Goal: Information Seeking & Learning: Learn about a topic

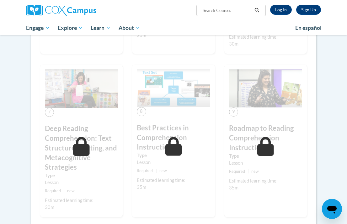
scroll to position [380, 0]
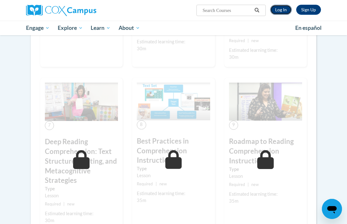
click at [283, 10] on link "Log In" at bounding box center [281, 10] width 22 height 10
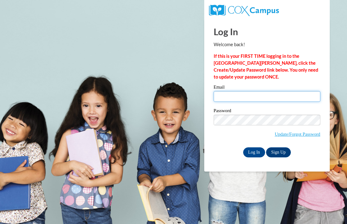
click at [238, 92] on input "Email" at bounding box center [267, 96] width 107 height 11
type input "sydnjohn@hssdschools.org"
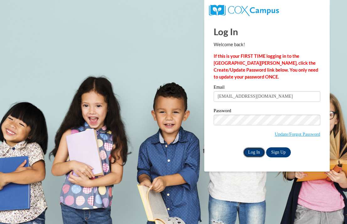
click at [254, 152] on input "Log In" at bounding box center [254, 152] width 22 height 10
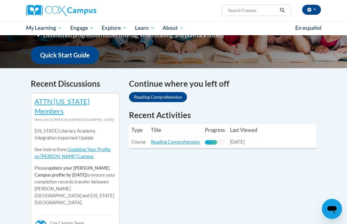
scroll to position [160, 0]
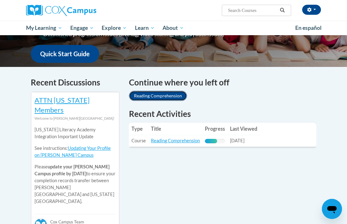
click at [166, 95] on link "Reading Comprehension" at bounding box center [158, 96] width 58 height 10
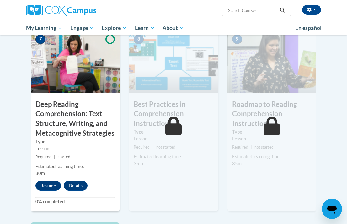
scroll to position [511, 0]
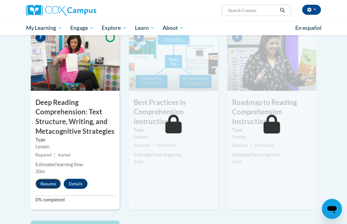
click at [53, 178] on button "Resume" at bounding box center [47, 183] width 25 height 10
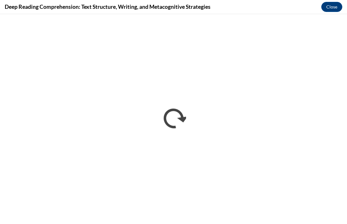
scroll to position [0, 0]
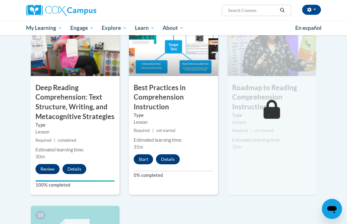
scroll to position [505, 0]
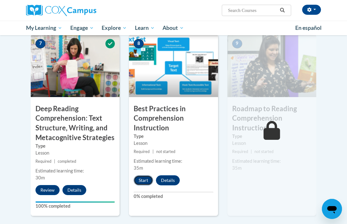
click at [142, 175] on button "Start" at bounding box center [143, 180] width 19 height 10
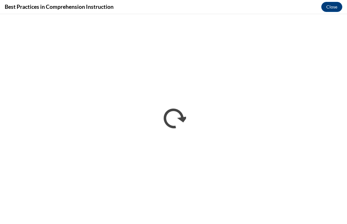
scroll to position [0, 0]
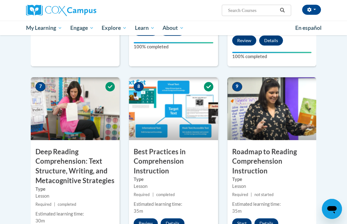
scroll to position [523, 0]
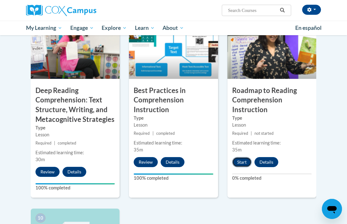
click at [243, 157] on button "Start" at bounding box center [241, 162] width 19 height 10
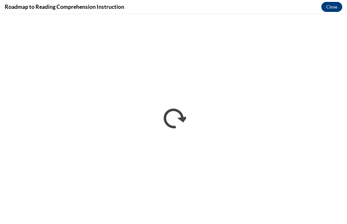
scroll to position [0, 0]
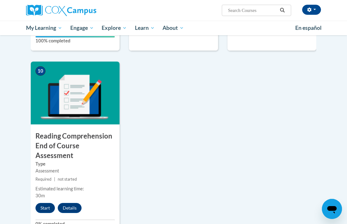
scroll to position [668, 0]
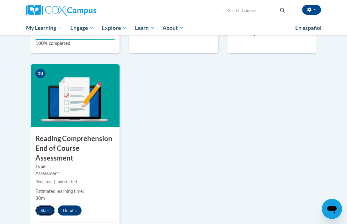
click at [46, 205] on button "Start" at bounding box center [44, 210] width 19 height 10
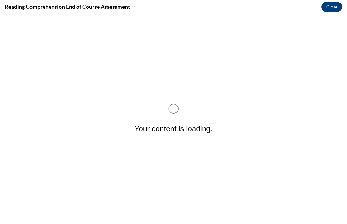
scroll to position [0, 0]
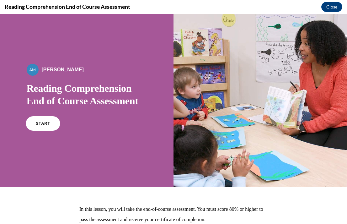
click at [38, 129] on link "START" at bounding box center [43, 123] width 34 height 14
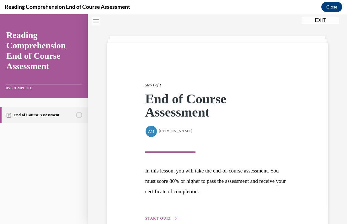
scroll to position [55, 0]
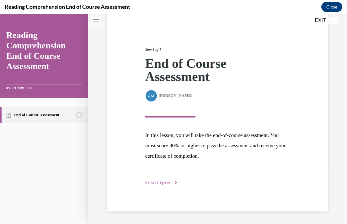
click at [168, 180] on span "START QUIZ" at bounding box center [158, 182] width 26 height 4
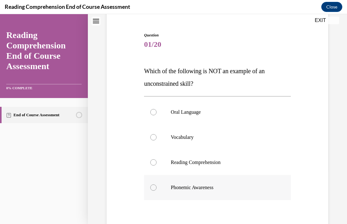
click at [216, 188] on p "Phonemic Awareness" at bounding box center [223, 187] width 104 height 6
click at [157, 188] on input "Phonemic Awareness" at bounding box center [153, 187] width 6 height 6
radio input "true"
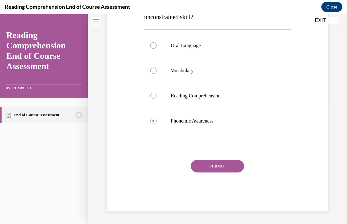
click at [216, 167] on button "SUBMIT" at bounding box center [217, 166] width 53 height 13
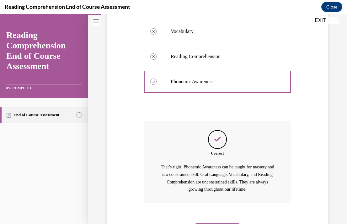
scroll to position [194, 0]
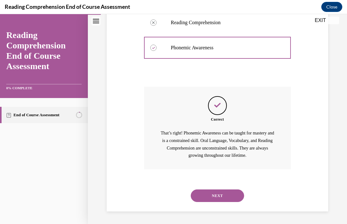
click at [217, 196] on button "NEXT" at bounding box center [217, 195] width 53 height 13
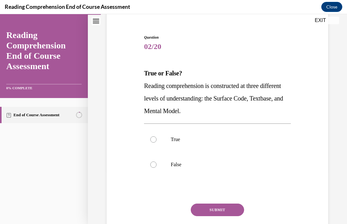
scroll to position [53, 0]
click at [216, 143] on label "True" at bounding box center [217, 138] width 146 height 25
click at [157, 142] on input "True" at bounding box center [153, 139] width 6 height 6
radio input "true"
click at [220, 203] on button "SUBMIT" at bounding box center [217, 209] width 53 height 13
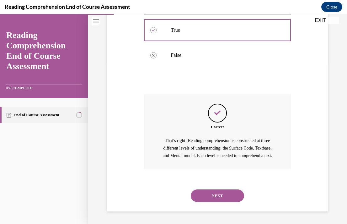
scroll to position [169, 0]
click at [219, 194] on button "NEXT" at bounding box center [217, 195] width 53 height 13
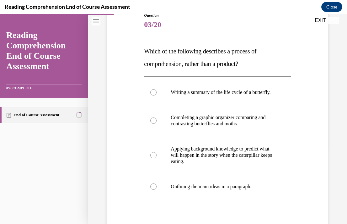
scroll to position [78, 0]
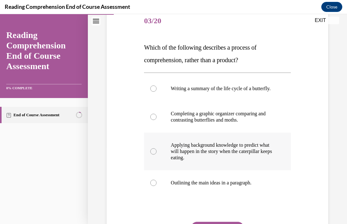
click at [235, 170] on label "Applying background knowledge to predict what will happen in the story when the…" at bounding box center [217, 151] width 146 height 38
click at [157, 154] on input "Applying background knowledge to predict what will happen in the story when the…" at bounding box center [153, 151] width 6 height 6
radio input "true"
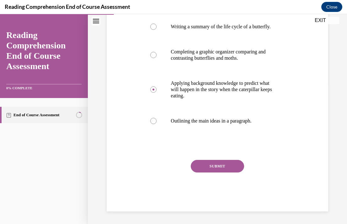
click at [227, 172] on button "SUBMIT" at bounding box center [217, 166] width 53 height 13
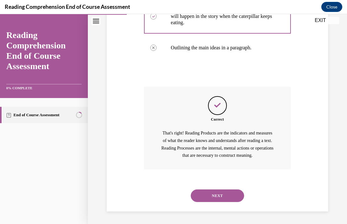
scroll to position [227, 0]
click at [215, 198] on button "NEXT" at bounding box center [217, 195] width 53 height 13
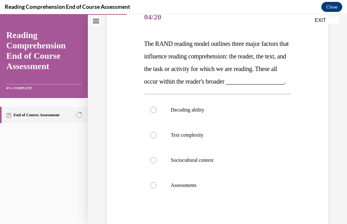
scroll to position [95, 0]
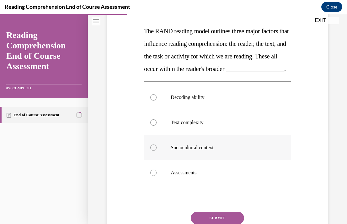
click at [222, 151] on p "Sociocultural context" at bounding box center [223, 147] width 104 height 6
click at [157, 151] on input "Sociocultural context" at bounding box center [153, 147] width 6 height 6
radio input "true"
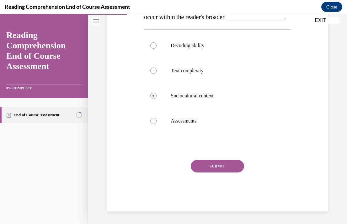
click at [219, 161] on button "SUBMIT" at bounding box center [217, 166] width 53 height 13
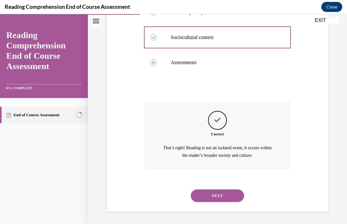
click at [209, 191] on button "NEXT" at bounding box center [217, 195] width 53 height 13
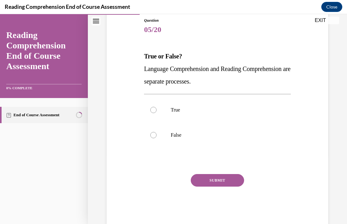
scroll to position [67, 0]
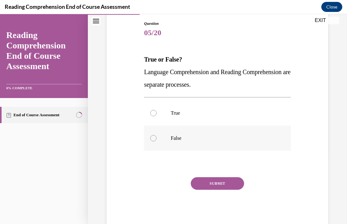
click at [202, 134] on label "False" at bounding box center [217, 137] width 146 height 25
click at [157, 135] on input "False" at bounding box center [153, 138] width 6 height 6
radio input "true"
click at [212, 185] on button "SUBMIT" at bounding box center [217, 183] width 53 height 13
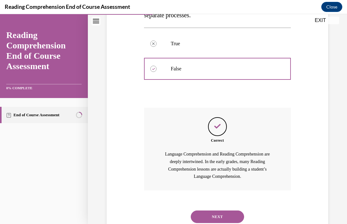
scroll to position [157, 0]
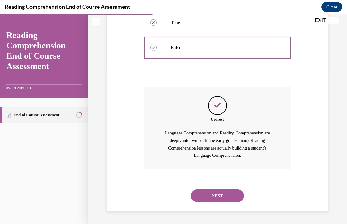
click at [218, 195] on button "NEXT" at bounding box center [217, 195] width 53 height 13
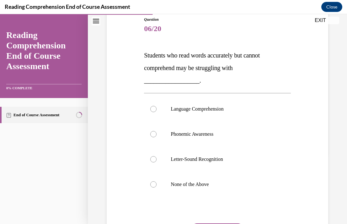
scroll to position [74, 0]
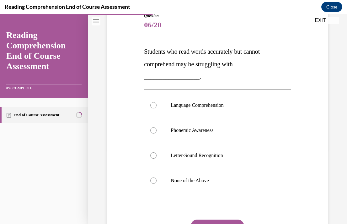
click at [231, 106] on p "Language Comprehension" at bounding box center [223, 105] width 104 height 6
click at [157, 106] on input "Language Comprehension" at bounding box center [153, 105] width 6 height 6
radio input "true"
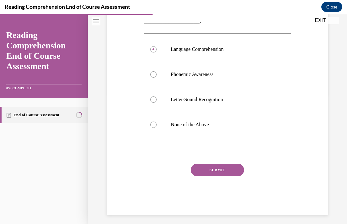
click at [222, 170] on button "SUBMIT" at bounding box center [217, 169] width 53 height 13
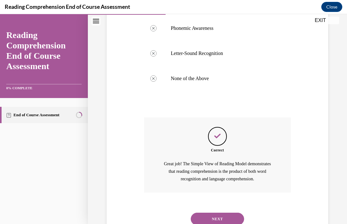
scroll to position [200, 0]
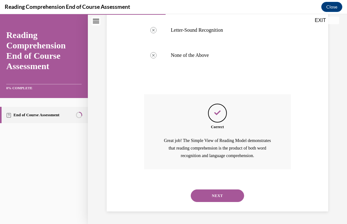
click at [221, 192] on button "NEXT" at bounding box center [217, 195] width 53 height 13
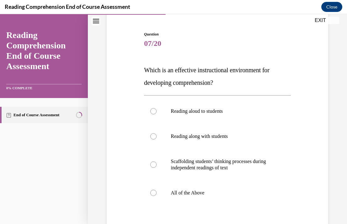
scroll to position [66, 0]
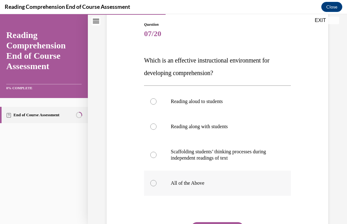
click at [232, 184] on p "All of the Above" at bounding box center [223, 183] width 104 height 6
click at [157, 184] on input "All of the Above" at bounding box center [153, 183] width 6 height 6
radio input "true"
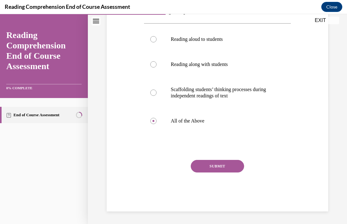
click at [226, 169] on button "SUBMIT" at bounding box center [217, 166] width 53 height 13
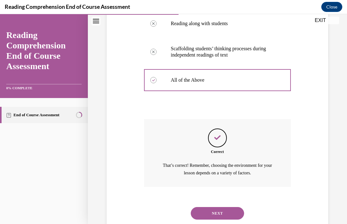
scroll to position [186, 0]
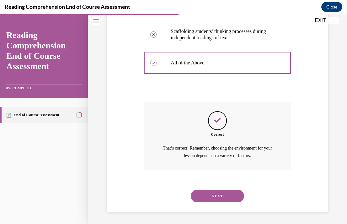
click at [218, 197] on button "NEXT" at bounding box center [217, 195] width 53 height 13
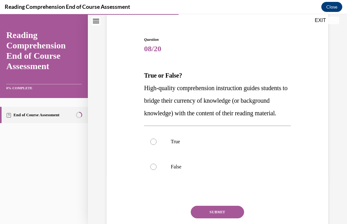
scroll to position [69, 0]
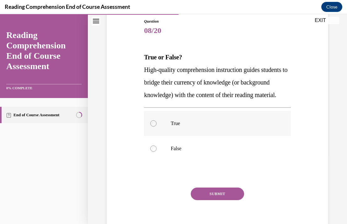
click at [195, 136] on label "True" at bounding box center [217, 123] width 146 height 25
click at [157, 126] on input "True" at bounding box center [153, 123] width 6 height 6
radio input "true"
click at [220, 200] on button "SUBMIT" at bounding box center [217, 193] width 53 height 13
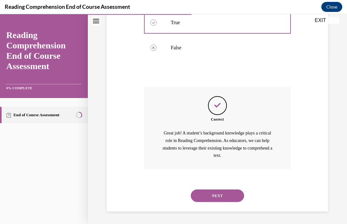
scroll to position [182, 0]
click at [221, 190] on button "NEXT" at bounding box center [217, 195] width 53 height 13
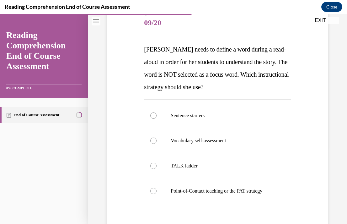
scroll to position [84, 0]
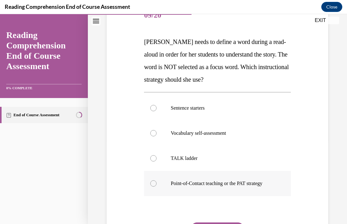
click at [222, 184] on p "Point-of-Contact teaching or the PAT strategy" at bounding box center [223, 183] width 104 height 6
click at [157, 184] on input "Point-of-Contact teaching or the PAT strategy" at bounding box center [153, 183] width 6 height 6
radio input "true"
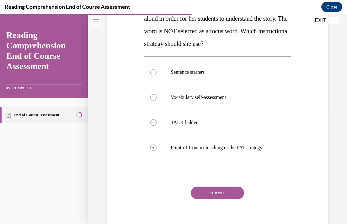
click at [219, 195] on button "SUBMIT" at bounding box center [217, 192] width 53 height 13
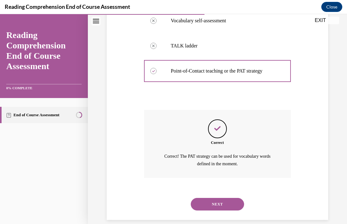
scroll to position [205, 0]
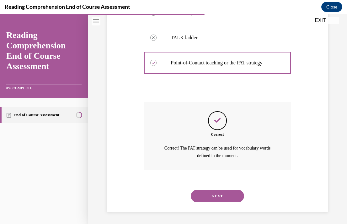
click at [219, 195] on button "NEXT" at bounding box center [217, 195] width 53 height 13
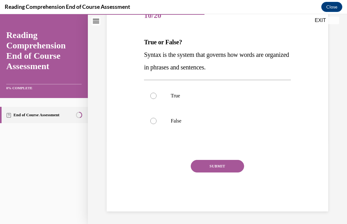
scroll to position [70, 0]
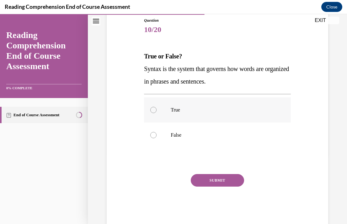
click at [201, 107] on p "True" at bounding box center [223, 110] width 104 height 6
click at [157, 107] on input "True" at bounding box center [153, 110] width 6 height 6
radio input "true"
click at [210, 178] on button "SUBMIT" at bounding box center [217, 180] width 53 height 13
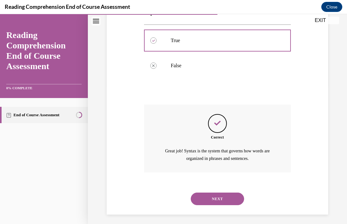
scroll to position [142, 0]
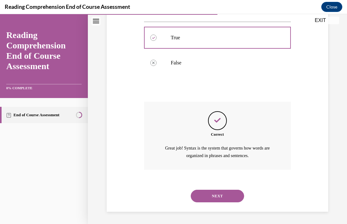
click at [213, 189] on div "NEXT" at bounding box center [217, 195] width 146 height 25
click at [215, 197] on button "NEXT" at bounding box center [217, 195] width 53 height 13
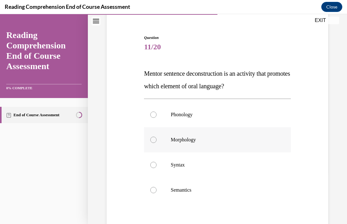
scroll to position [53, 0]
click at [214, 185] on label "Semantics" at bounding box center [217, 189] width 146 height 25
click at [157, 186] on input "Semantics" at bounding box center [153, 189] width 6 height 6
radio input "true"
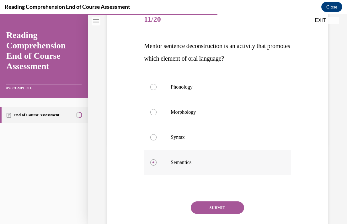
scroll to position [80, 0]
click at [211, 157] on label "Semantics" at bounding box center [217, 161] width 146 height 25
click at [157, 159] on input "Semantics" at bounding box center [153, 162] width 6 height 6
click at [207, 135] on p "Syntax" at bounding box center [223, 137] width 104 height 6
click at [157, 135] on input "Syntax" at bounding box center [153, 137] width 6 height 6
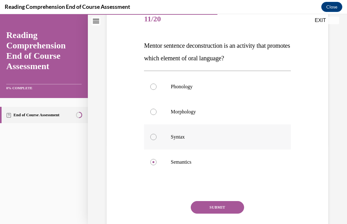
radio input "true"
click at [221, 202] on button "SUBMIT" at bounding box center [217, 207] width 53 height 13
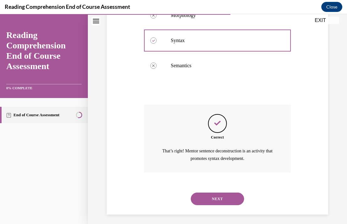
scroll to position [179, 0]
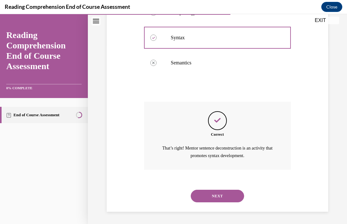
click at [217, 192] on button "NEXT" at bounding box center [217, 195] width 53 height 13
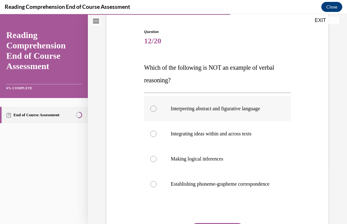
scroll to position [59, 0]
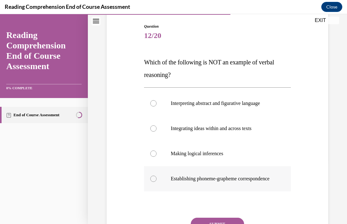
click at [245, 178] on p "Establishing phoneme-grapheme correspondence" at bounding box center [223, 178] width 104 height 6
click at [157, 178] on input "Establishing phoneme-grapheme correspondence" at bounding box center [153, 178] width 6 height 6
radio input "true"
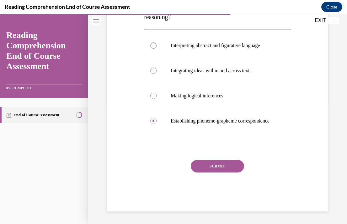
click at [226, 167] on button "SUBMIT" at bounding box center [217, 166] width 53 height 13
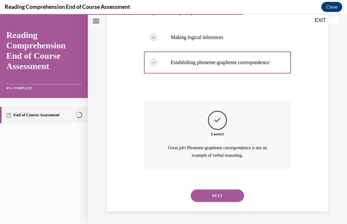
click at [214, 194] on button "NEXT" at bounding box center [217, 195] width 53 height 13
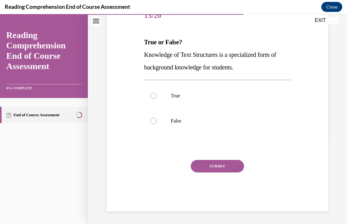
scroll to position [70, 0]
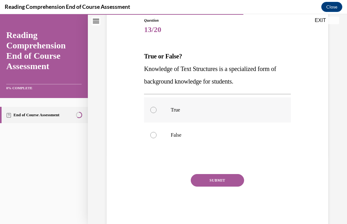
click at [232, 111] on p "True" at bounding box center [223, 110] width 104 height 6
click at [157, 111] on input "True" at bounding box center [153, 110] width 6 height 6
radio input "true"
click at [226, 179] on button "SUBMIT" at bounding box center [217, 180] width 53 height 13
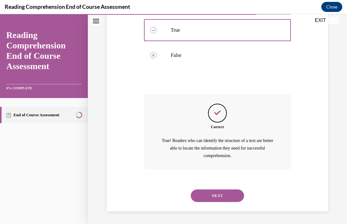
click at [219, 195] on button "NEXT" at bounding box center [217, 195] width 53 height 13
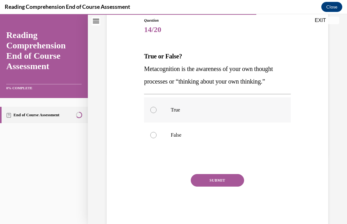
click at [200, 117] on label "True" at bounding box center [217, 109] width 146 height 25
click at [157, 113] on input "True" at bounding box center [153, 110] width 6 height 6
radio input "true"
click at [212, 177] on button "SUBMIT" at bounding box center [217, 180] width 53 height 13
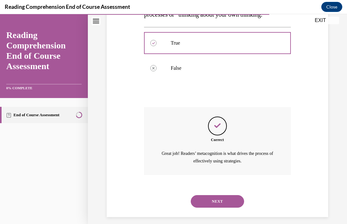
scroll to position [142, 0]
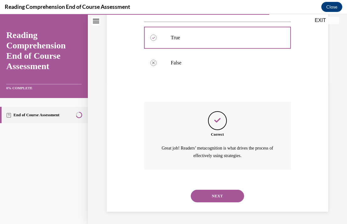
click at [215, 195] on button "NEXT" at bounding box center [217, 195] width 53 height 13
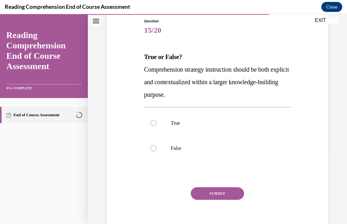
scroll to position [72, 0]
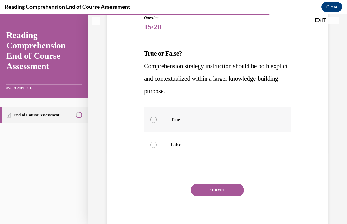
click at [206, 118] on p "True" at bounding box center [223, 119] width 104 height 6
click at [157, 118] on input "True" at bounding box center [153, 119] width 6 height 6
radio input "true"
click at [223, 187] on button "SUBMIT" at bounding box center [217, 190] width 53 height 13
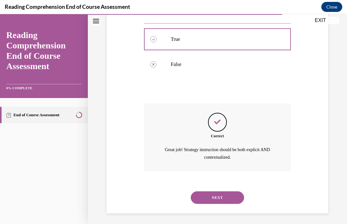
scroll to position [154, 0]
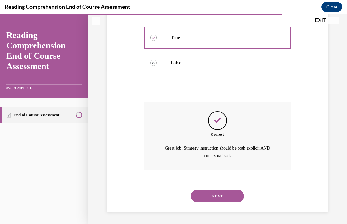
click at [219, 198] on button "NEXT" at bounding box center [217, 195] width 53 height 13
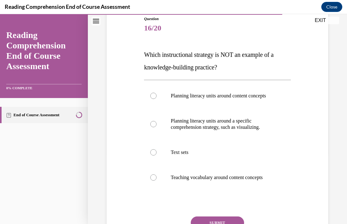
scroll to position [75, 0]
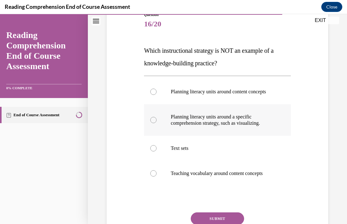
click at [269, 134] on label "Planning literacy units around a specific comprehension strategy, such as visua…" at bounding box center [217, 119] width 146 height 31
click at [157, 123] on input "Planning literacy units around a specific comprehension strategy, such as visua…" at bounding box center [153, 120] width 6 height 6
radio input "true"
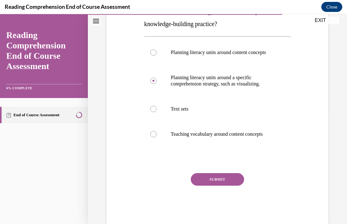
click at [222, 185] on button "SUBMIT" at bounding box center [217, 179] width 53 height 13
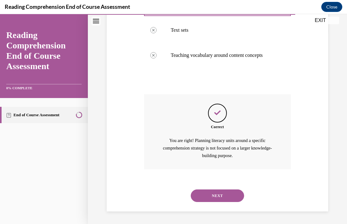
click at [224, 193] on button "NEXT" at bounding box center [217, 195] width 53 height 13
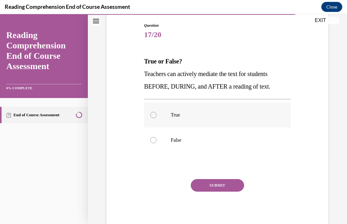
scroll to position [62, 0]
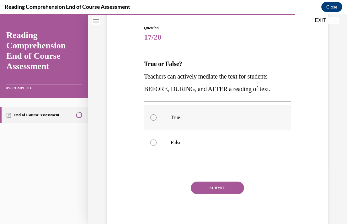
click at [217, 116] on p "True" at bounding box center [223, 117] width 104 height 6
click at [157, 116] on input "True" at bounding box center [153, 117] width 6 height 6
radio input "true"
click at [221, 178] on div "Question 17/20 True or False? Teachers can actively mediate the text for studen…" at bounding box center [217, 129] width 146 height 208
click at [222, 188] on button "SUBMIT" at bounding box center [217, 187] width 53 height 13
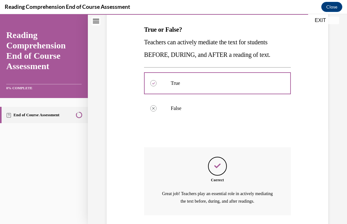
scroll to position [142, 0]
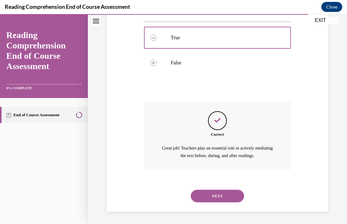
click at [219, 193] on button "NEXT" at bounding box center [217, 195] width 53 height 13
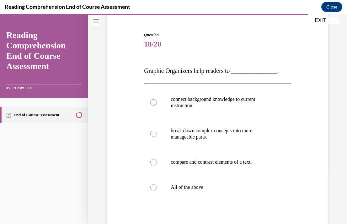
scroll to position [59, 0]
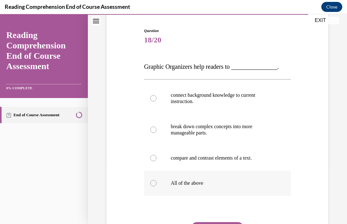
click at [214, 184] on p "All of the above" at bounding box center [223, 183] width 104 height 6
click at [157, 184] on input "All of the above" at bounding box center [153, 183] width 6 height 6
radio input "true"
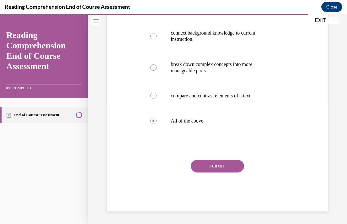
click at [219, 166] on button "SUBMIT" at bounding box center [217, 166] width 53 height 13
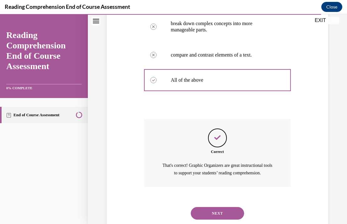
scroll to position [179, 0]
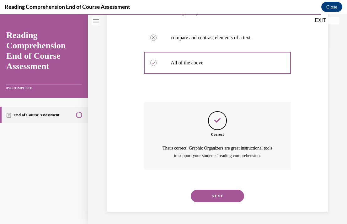
click at [212, 187] on div "NEXT" at bounding box center [217, 195] width 146 height 25
click at [213, 192] on button "NEXT" at bounding box center [217, 195] width 53 height 13
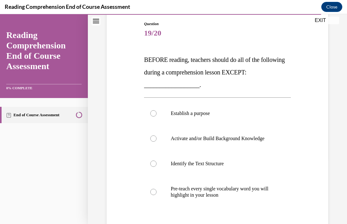
scroll to position [67, 0]
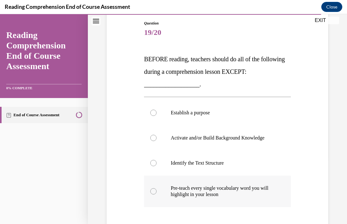
click at [260, 197] on p "Pre-teach every single vocabulary word you will highlight in your lesson" at bounding box center [223, 191] width 104 height 13
click at [157, 194] on input "Pre-teach every single vocabulary word you will highlight in your lesson" at bounding box center [153, 191] width 6 height 6
radio input "true"
click at [256, 168] on label "Identify the Text Structure" at bounding box center [217, 162] width 146 height 25
click at [157, 166] on input "Identify the Text Structure" at bounding box center [153, 163] width 6 height 6
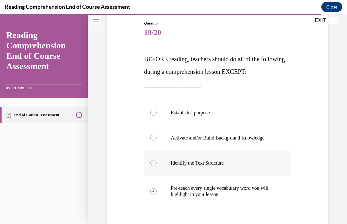
radio input "true"
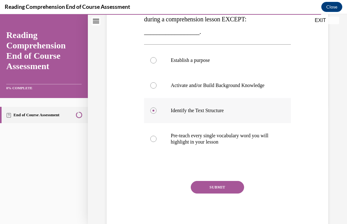
scroll to position [120, 0]
click at [230, 136] on p "Pre-teach every single vocabulary word you will highlight in your lesson" at bounding box center [223, 138] width 104 height 13
click at [157, 136] on input "Pre-teach every single vocabulary word you will highlight in your lesson" at bounding box center [153, 138] width 6 height 6
radio input "true"
click at [225, 181] on button "SUBMIT" at bounding box center [217, 186] width 53 height 13
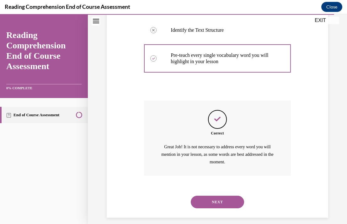
scroll to position [206, 0]
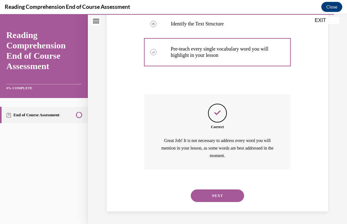
click at [212, 195] on button "NEXT" at bounding box center [217, 195] width 53 height 13
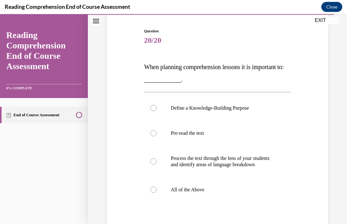
scroll to position [63, 0]
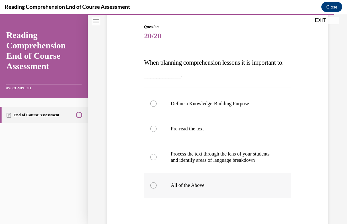
click at [237, 188] on p "All of the Above" at bounding box center [223, 185] width 104 height 6
click at [157, 188] on input "All of the Above" at bounding box center [153, 185] width 6 height 6
radio input "true"
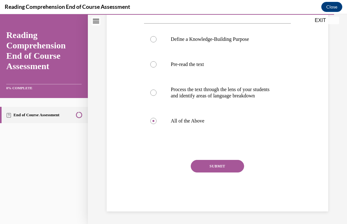
click at [223, 168] on button "SUBMIT" at bounding box center [217, 166] width 53 height 13
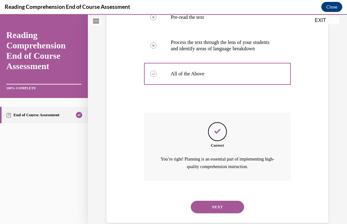
scroll to position [192, 0]
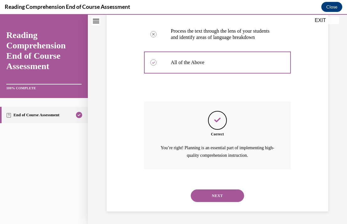
click at [219, 196] on button "NEXT" at bounding box center [217, 195] width 53 height 13
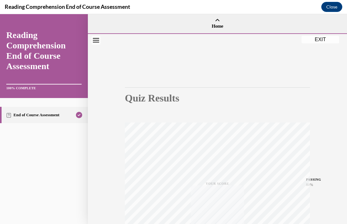
scroll to position [112, 0]
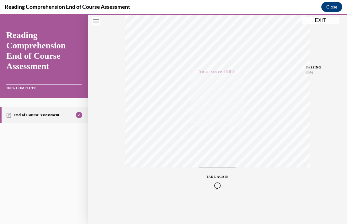
click at [322, 19] on button "EXIT" at bounding box center [320, 21] width 38 height 8
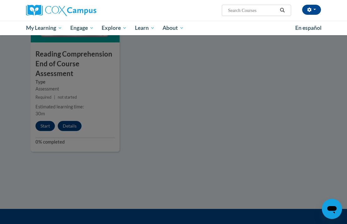
scroll to position [826, 0]
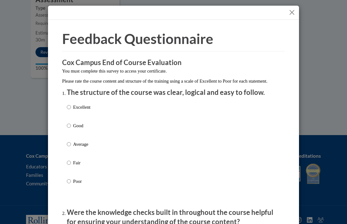
click at [292, 10] on button "Close" at bounding box center [292, 12] width 8 height 8
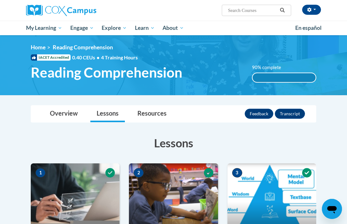
scroll to position [0, 0]
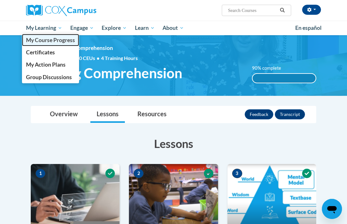
click at [63, 40] on span "My Course Progress" at bounding box center [50, 40] width 49 height 7
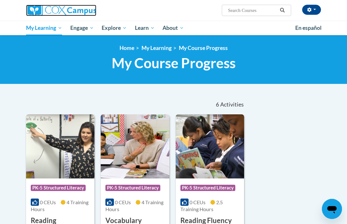
click at [45, 13] on img at bounding box center [61, 10] width 70 height 11
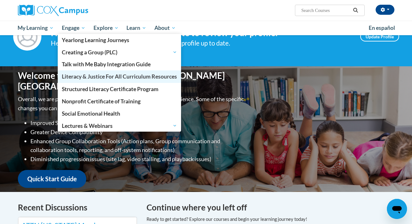
scroll to position [35, 0]
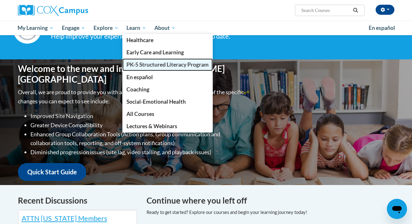
click at [145, 61] on span "PK-5 Structured Literacy Program" at bounding box center [167, 64] width 82 height 7
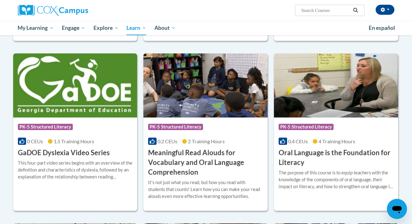
scroll to position [343, 0]
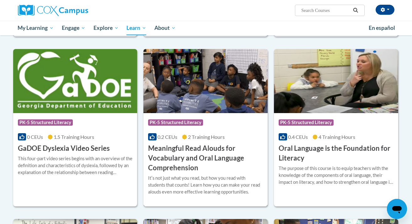
click at [216, 166] on h3 "Meaningful Read Alouds for Vocabulary and Oral Language Comprehension" at bounding box center [205, 157] width 115 height 29
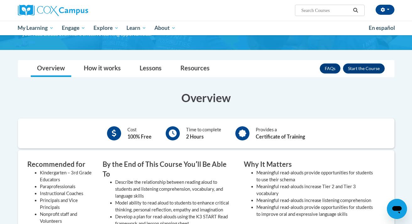
scroll to position [96, 0]
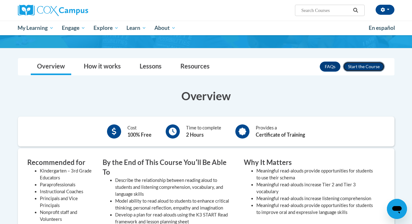
click at [359, 66] on button "Enroll" at bounding box center [364, 66] width 42 height 10
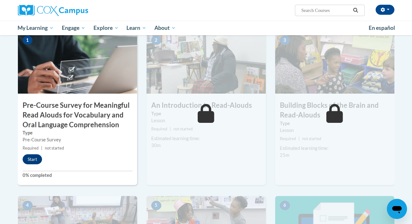
scroll to position [154, 0]
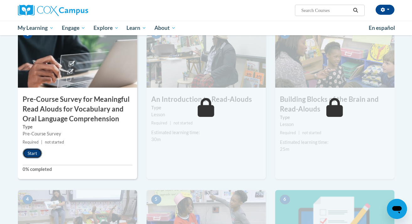
click at [35, 152] on button "Start" at bounding box center [32, 153] width 19 height 10
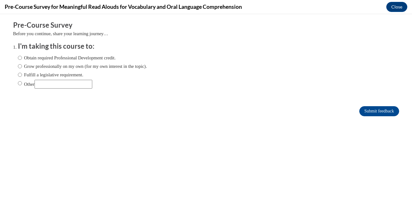
scroll to position [0, 0]
click at [75, 75] on label "Fulfill a legislative requirement." at bounding box center [51, 74] width 66 height 7
click at [22, 75] on input "Fulfill a legislative requirement." at bounding box center [20, 74] width 4 height 7
radio input "true"
click at [373, 117] on form "Pre-Course Survey Before you continue, share your learning journey… I'm taking …" at bounding box center [206, 71] width 386 height 102
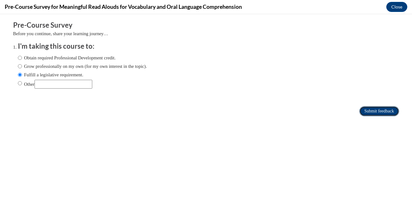
click at [373, 114] on input "Submit feedback" at bounding box center [379, 111] width 40 height 10
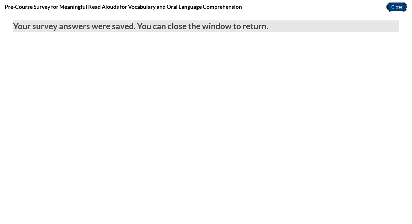
click at [395, 7] on button "Close" at bounding box center [396, 7] width 21 height 10
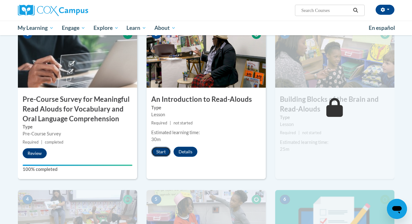
click at [166, 151] on button "Start" at bounding box center [160, 151] width 19 height 10
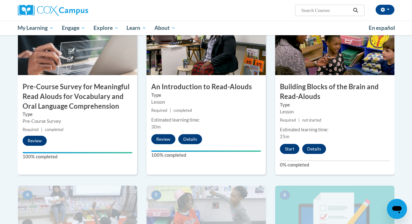
scroll to position [168, 0]
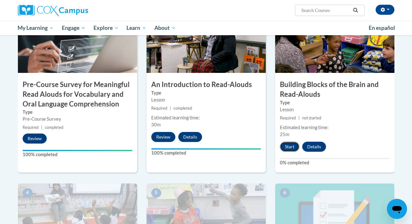
click at [291, 147] on button "Start" at bounding box center [289, 146] width 19 height 10
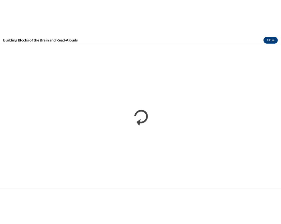
scroll to position [0, 0]
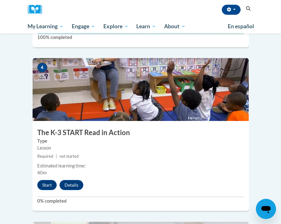
scroll to position [657, 0]
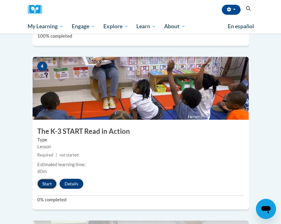
click at [46, 178] on button "Start" at bounding box center [46, 183] width 19 height 10
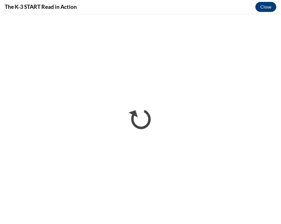
scroll to position [0, 0]
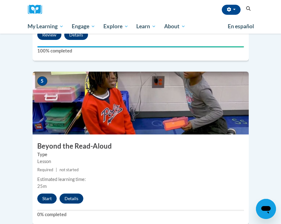
scroll to position [808, 0]
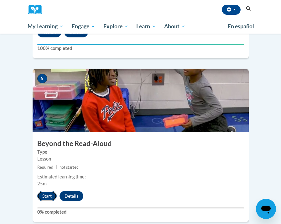
click at [49, 191] on button "Start" at bounding box center [46, 196] width 19 height 10
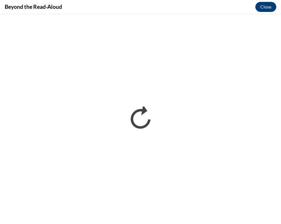
scroll to position [0, 0]
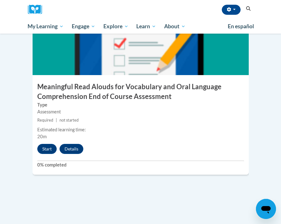
scroll to position [1030, 0]
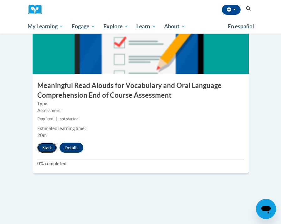
click at [49, 142] on button "Start" at bounding box center [46, 147] width 19 height 10
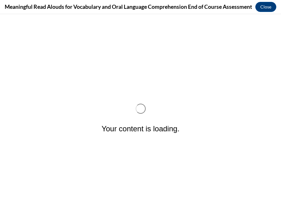
scroll to position [0, 0]
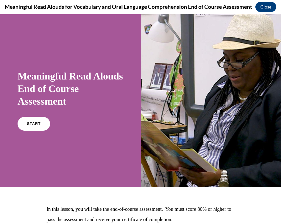
click at [40, 133] on div "START" at bounding box center [71, 126] width 106 height 19
click at [40, 125] on span "START" at bounding box center [34, 123] width 14 height 5
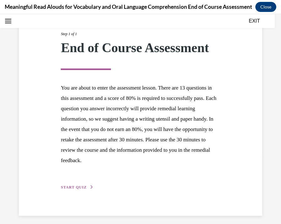
scroll to position [75, 0]
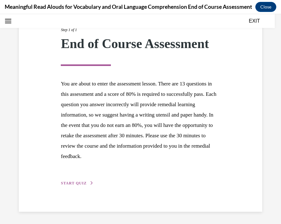
click at [85, 178] on div "Step 1 of 1 End of Course Assessment You are about to enter the assessment less…" at bounding box center [140, 100] width 169 height 174
click at [84, 182] on span "START QUIZ" at bounding box center [74, 183] width 26 height 4
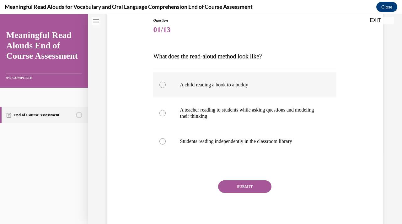
scroll to position [55, 0]
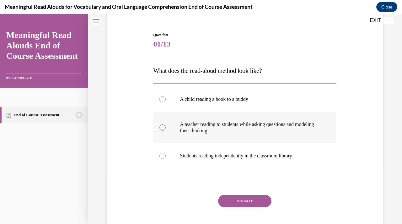
click at [281, 137] on label "A teacher reading to students while asking questions and modeling their thinking" at bounding box center [244, 127] width 183 height 31
click at [166, 130] on input "A teacher reading to students while asking questions and modeling their thinking" at bounding box center [162, 127] width 6 height 6
radio input "true"
click at [245, 203] on button "SUBMIT" at bounding box center [244, 200] width 53 height 13
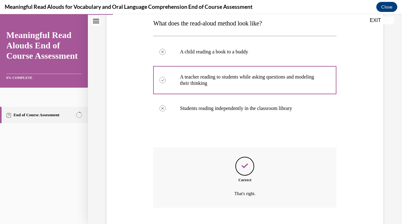
scroll to position [141, 0]
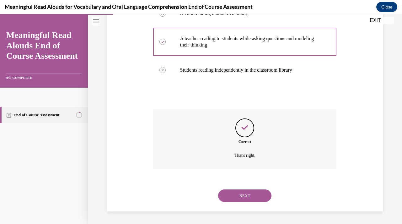
click at [249, 188] on div "NEXT" at bounding box center [244, 195] width 183 height 25
click at [249, 195] on button "NEXT" at bounding box center [244, 195] width 53 height 13
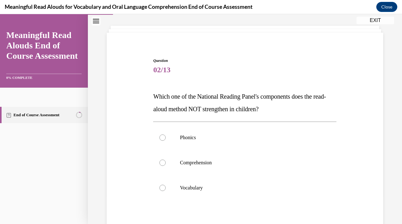
scroll to position [49, 0]
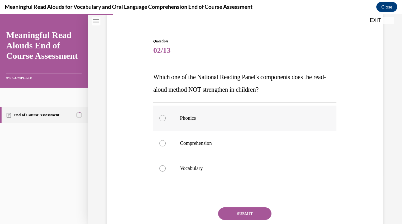
click at [252, 123] on label "Phonics" at bounding box center [244, 117] width 183 height 25
click at [166, 121] on input "Phonics" at bounding box center [162, 118] width 6 height 6
radio input "true"
click at [242, 214] on button "SUBMIT" at bounding box center [244, 213] width 53 height 13
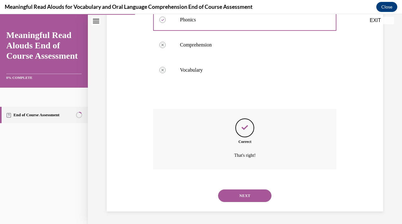
click at [249, 198] on button "NEXT" at bounding box center [244, 195] width 53 height 13
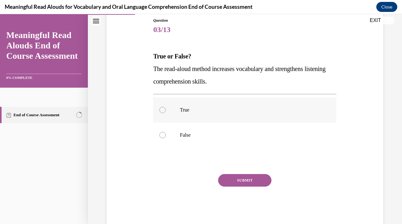
click at [226, 113] on label "True" at bounding box center [244, 109] width 183 height 25
click at [166, 113] on input "True" at bounding box center [162, 110] width 6 height 6
radio input "true"
click at [235, 176] on button "SUBMIT" at bounding box center [244, 180] width 53 height 13
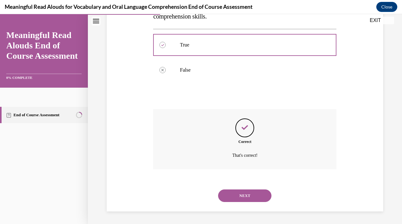
click at [239, 194] on button "NEXT" at bounding box center [244, 195] width 53 height 13
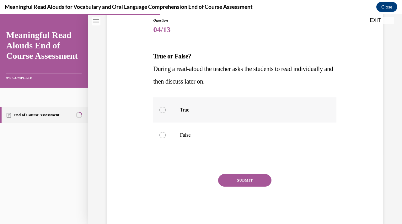
click at [222, 110] on p "True" at bounding box center [250, 110] width 141 height 6
click at [166, 110] on input "True" at bounding box center [162, 110] width 6 height 6
radio input "true"
click at [218, 137] on p "False" at bounding box center [250, 135] width 141 height 6
click at [166, 137] on input "False" at bounding box center [162, 135] width 6 height 6
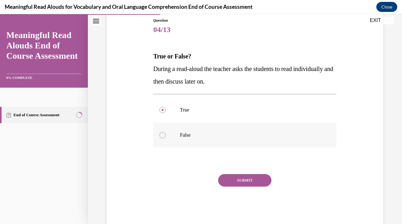
radio input "true"
click at [235, 177] on button "SUBMIT" at bounding box center [244, 180] width 53 height 13
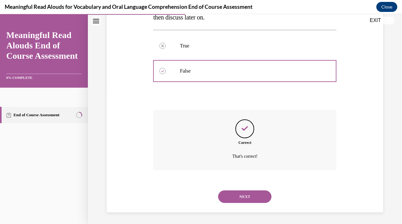
scroll to position [135, 0]
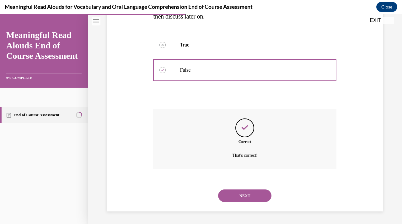
click at [237, 195] on button "NEXT" at bounding box center [244, 195] width 53 height 13
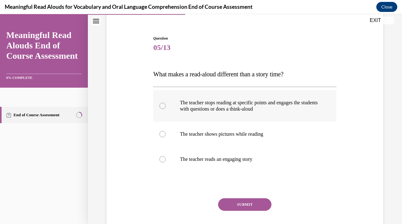
scroll to position [53, 0]
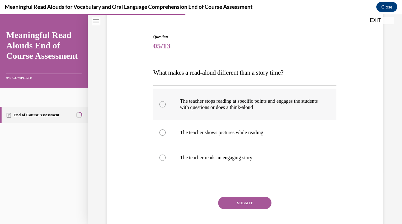
click at [253, 114] on label "The teacher stops reading at specific points and engages the students with ques…" at bounding box center [244, 103] width 183 height 31
click at [166, 107] on input "The teacher stops reading at specific points and engages the students with ques…" at bounding box center [162, 104] width 6 height 6
radio input "true"
click at [251, 200] on button "SUBMIT" at bounding box center [244, 202] width 53 height 13
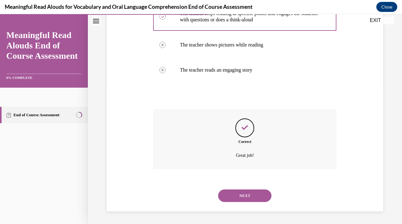
click at [251, 198] on button "NEXT" at bounding box center [244, 195] width 53 height 13
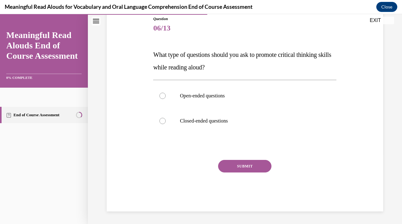
scroll to position [70, 0]
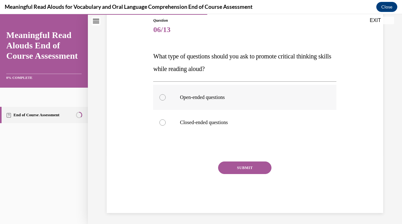
click at [235, 102] on label "Open-ended questions" at bounding box center [244, 97] width 183 height 25
click at [166, 100] on input "Open-ended questions" at bounding box center [162, 97] width 6 height 6
radio input "true"
click at [237, 166] on button "SUBMIT" at bounding box center [244, 167] width 53 height 13
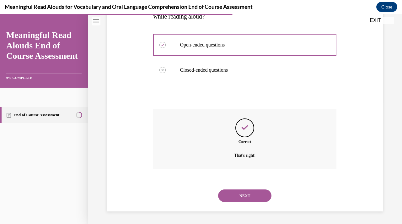
click at [237, 195] on button "NEXT" at bounding box center [244, 195] width 53 height 13
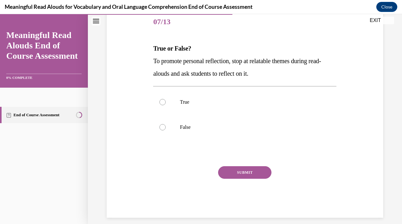
scroll to position [79, 0]
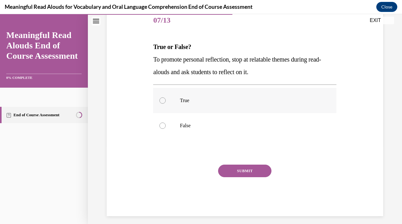
click at [251, 106] on label "True" at bounding box center [244, 100] width 183 height 25
click at [166, 104] on input "True" at bounding box center [162, 100] width 6 height 6
radio input "true"
click at [238, 173] on button "SUBMIT" at bounding box center [244, 170] width 53 height 13
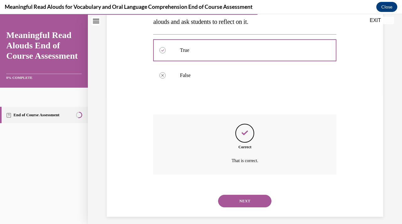
scroll to position [135, 0]
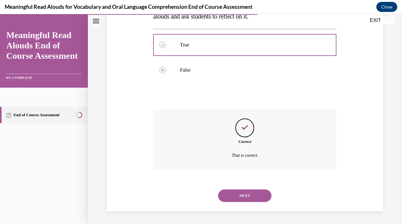
click at [238, 197] on button "NEXT" at bounding box center [244, 195] width 53 height 13
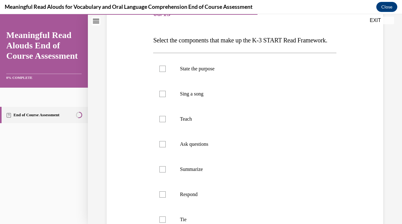
scroll to position [87, 0]
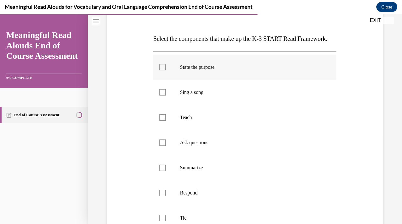
click at [236, 80] on label "State the purpose" at bounding box center [244, 67] width 183 height 25
click at [166, 70] on input "State the purpose" at bounding box center [162, 67] width 6 height 6
checkbox input "true"
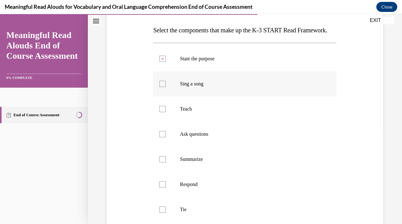
scroll to position [99, 0]
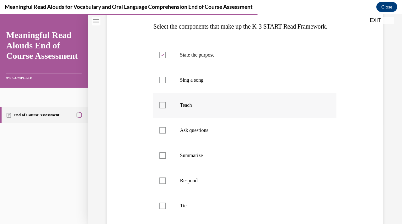
click at [231, 118] on label "Teach" at bounding box center [244, 105] width 183 height 25
click at [166, 108] on input "Teach" at bounding box center [162, 105] width 6 height 6
checkbox input "true"
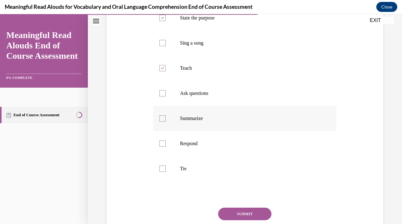
scroll to position [142, 0]
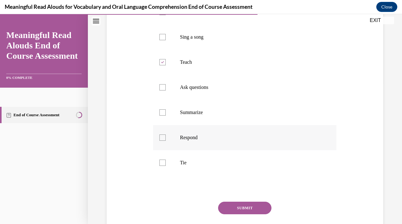
click at [223, 141] on p "Respond" at bounding box center [250, 137] width 141 height 6
click at [166, 141] on input "Respond" at bounding box center [162, 137] width 6 height 6
checkbox input "true"
click at [216, 171] on label "Tie" at bounding box center [244, 162] width 183 height 25
click at [166, 166] on input "Tie" at bounding box center [162, 162] width 6 height 6
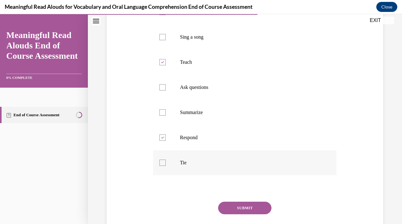
checkbox input "true"
click at [225, 100] on label "Ask questions" at bounding box center [244, 87] width 183 height 25
click at [166, 90] on input "Ask questions" at bounding box center [162, 87] width 6 height 6
checkbox input "true"
click at [234, 214] on button "SUBMIT" at bounding box center [244, 207] width 53 height 13
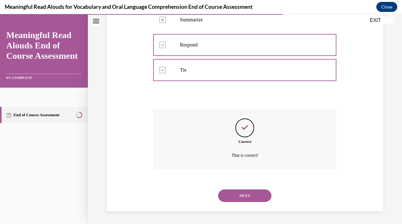
scroll to position [247, 0]
click at [243, 192] on button "NEXT" at bounding box center [244, 195] width 53 height 13
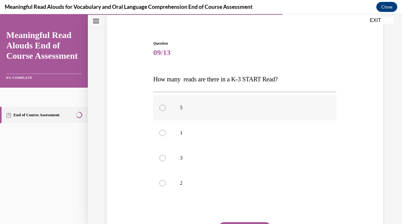
scroll to position [63, 0]
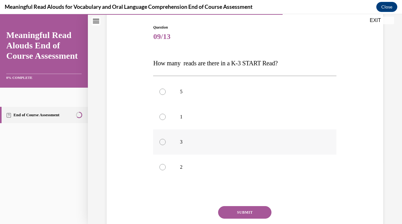
click at [206, 145] on label "3" at bounding box center [244, 141] width 183 height 25
click at [166, 145] on input "3" at bounding box center [162, 142] width 6 height 6
radio input "true"
click at [235, 209] on button "SUBMIT" at bounding box center [244, 212] width 53 height 13
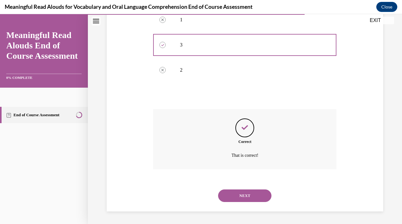
click at [239, 198] on button "NEXT" at bounding box center [244, 195] width 53 height 13
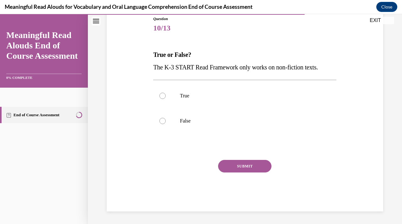
scroll to position [70, 0]
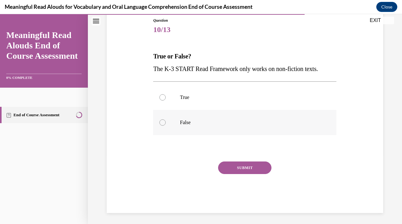
click at [224, 125] on p "False" at bounding box center [250, 122] width 141 height 6
click at [166, 125] on input "False" at bounding box center [162, 122] width 6 height 6
radio input "true"
click at [243, 167] on button "SUBMIT" at bounding box center [244, 167] width 53 height 13
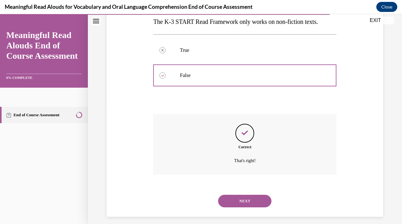
scroll to position [122, 0]
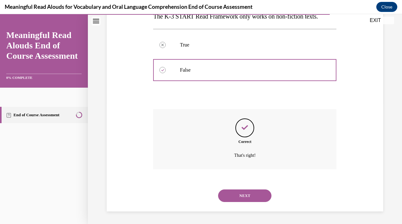
click at [244, 192] on button "NEXT" at bounding box center [244, 195] width 53 height 13
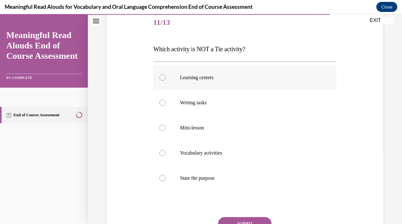
scroll to position [77, 0]
click at [231, 176] on p "State the purpose" at bounding box center [250, 177] width 141 height 6
click at [166, 176] on input "State the purpose" at bounding box center [162, 177] width 6 height 6
radio input "true"
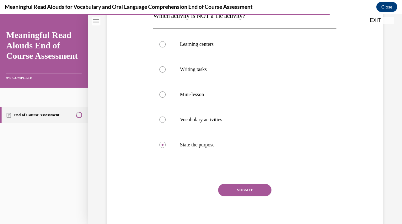
click at [235, 192] on button "SUBMIT" at bounding box center [244, 190] width 53 height 13
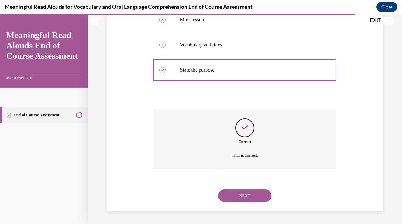
click at [235, 194] on button "NEXT" at bounding box center [244, 195] width 53 height 13
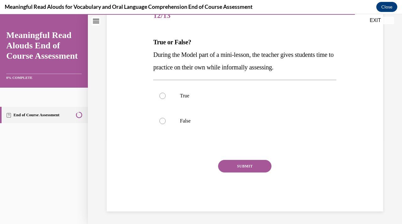
scroll to position [70, 0]
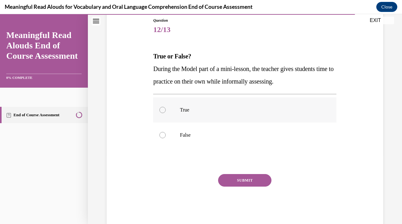
click at [246, 105] on label "True" at bounding box center [244, 109] width 183 height 25
click at [166, 107] on input "True" at bounding box center [162, 110] width 6 height 6
radio input "true"
click at [246, 184] on button "SUBMIT" at bounding box center [244, 180] width 53 height 13
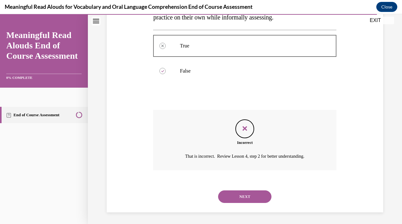
scroll to position [135, 0]
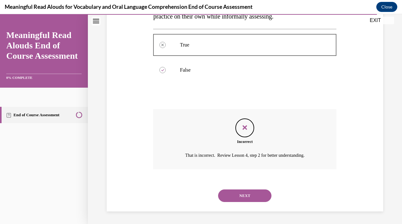
click at [239, 194] on button "NEXT" at bounding box center [244, 195] width 53 height 13
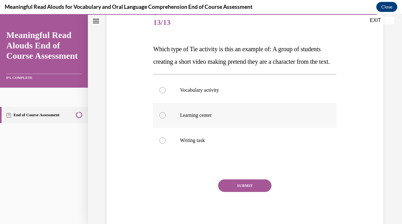
scroll to position [77, 0]
click at [242, 128] on label "Learning center" at bounding box center [244, 115] width 183 height 25
click at [166, 119] on input "Learning center" at bounding box center [162, 115] width 6 height 6
radio input "true"
click at [239, 192] on button "SUBMIT" at bounding box center [244, 185] width 53 height 13
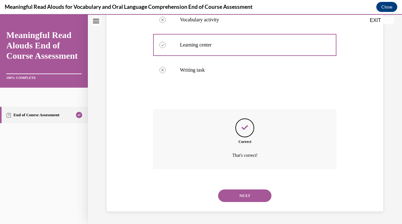
scroll to position [160, 0]
click at [242, 194] on button "NEXT" at bounding box center [244, 195] width 53 height 13
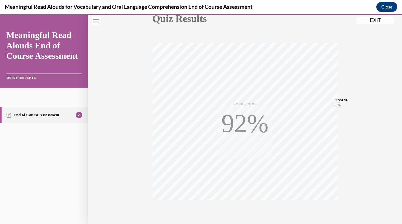
scroll to position [112, 0]
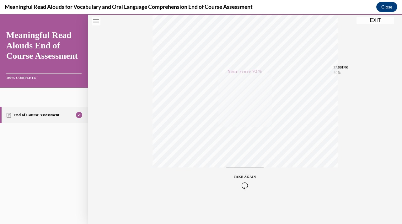
click at [281, 21] on button "EXIT" at bounding box center [375, 21] width 38 height 8
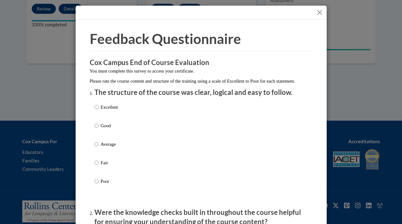
click at [281, 13] on button "Close" at bounding box center [320, 12] width 8 height 8
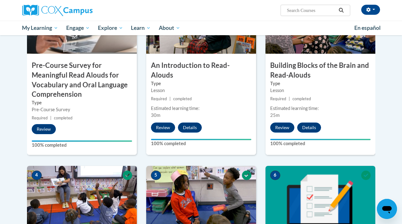
scroll to position [0, 0]
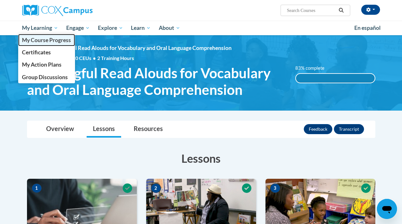
click at [53, 42] on span "My Course Progress" at bounding box center [46, 40] width 49 height 7
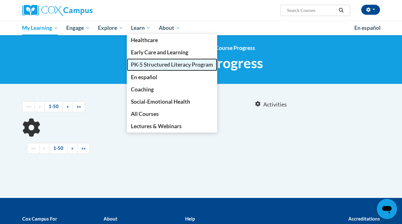
click at [145, 61] on span "PK-5 Structured Literacy Program" at bounding box center [172, 64] width 82 height 7
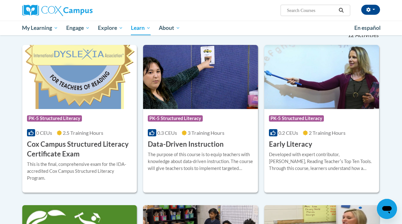
scroll to position [185, 0]
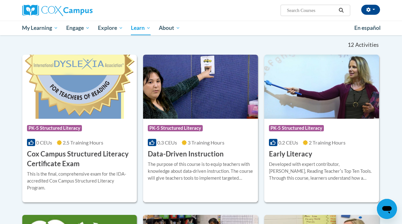
click at [173, 143] on span "0.3 CEUs" at bounding box center [167, 142] width 20 height 6
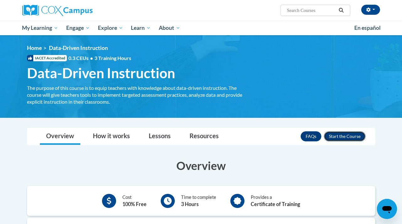
click at [332, 136] on button "Enroll" at bounding box center [345, 136] width 42 height 10
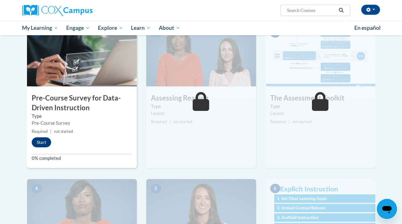
scroll to position [151, 0]
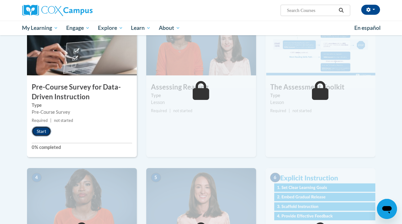
click at [46, 133] on button "Start" at bounding box center [41, 131] width 19 height 10
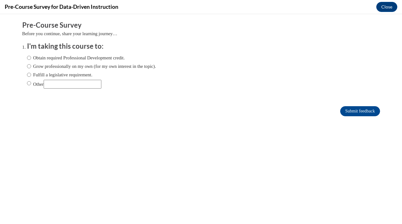
scroll to position [0, 0]
click at [91, 77] on label "Fulfill a legislative requirement." at bounding box center [60, 74] width 66 height 7
click at [31, 77] on input "Fulfill a legislative requirement." at bounding box center [29, 74] width 4 height 7
radio input "true"
click at [365, 117] on form "Pre-Course Survey Before you continue, share your learning journey… I'm taking …" at bounding box center [201, 71] width 358 height 102
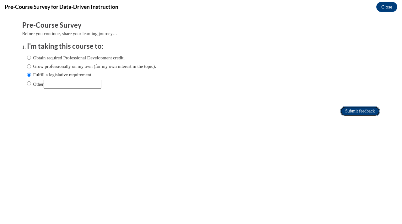
click at [365, 114] on input "Submit feedback" at bounding box center [360, 111] width 40 height 10
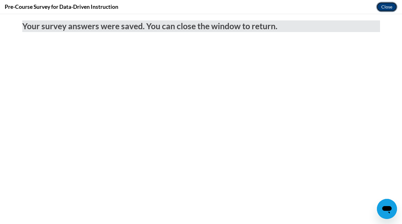
click at [386, 7] on button "Close" at bounding box center [386, 7] width 21 height 10
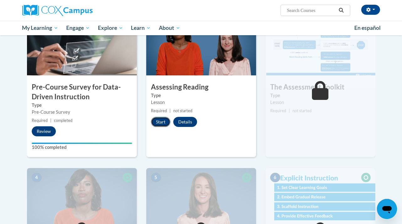
click at [161, 121] on button "Start" at bounding box center [160, 122] width 19 height 10
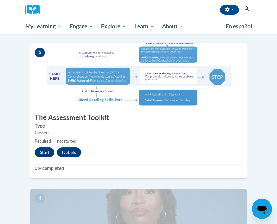
scroll to position [454, 0]
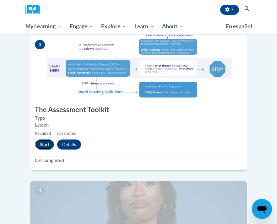
click at [44, 139] on button "Start" at bounding box center [44, 144] width 19 height 10
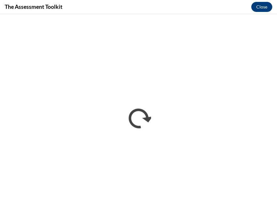
scroll to position [0, 0]
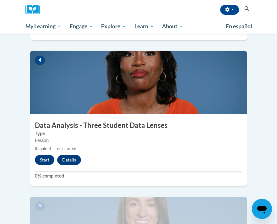
scroll to position [586, 0]
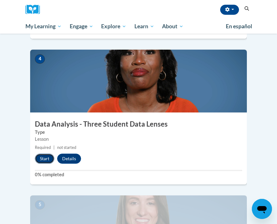
click at [48, 153] on button "Start" at bounding box center [44, 158] width 19 height 10
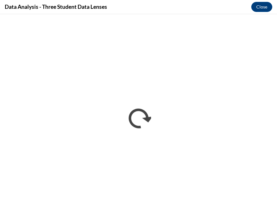
scroll to position [0, 0]
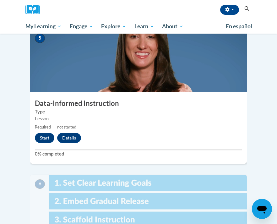
scroll to position [753, 0]
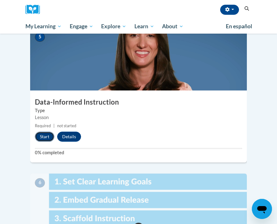
click at [41, 131] on button "Start" at bounding box center [44, 136] width 19 height 10
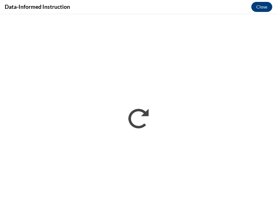
scroll to position [0, 0]
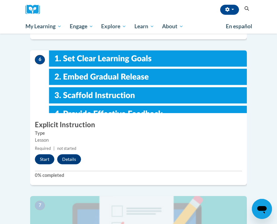
scroll to position [871, 0]
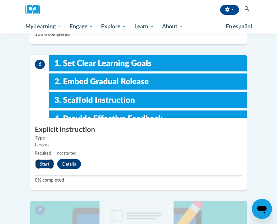
click at [47, 159] on button "Start" at bounding box center [44, 164] width 19 height 10
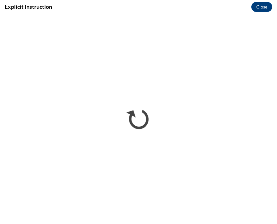
scroll to position [0, 0]
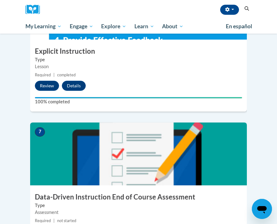
scroll to position [986, 0]
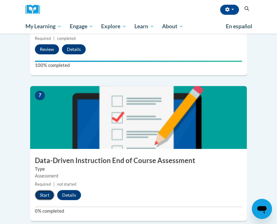
click at [45, 190] on button "Start" at bounding box center [44, 195] width 19 height 10
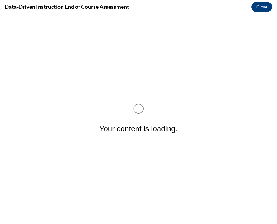
scroll to position [0, 0]
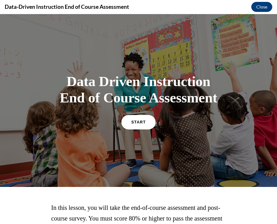
click at [134, 122] on span "START" at bounding box center [138, 122] width 14 height 5
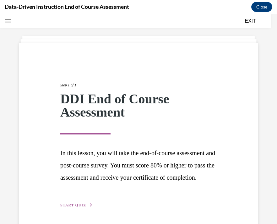
scroll to position [54, 0]
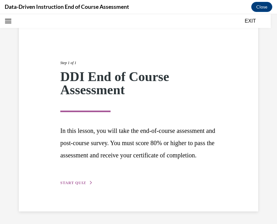
click at [85, 184] on span "START QUIZ" at bounding box center [73, 182] width 26 height 4
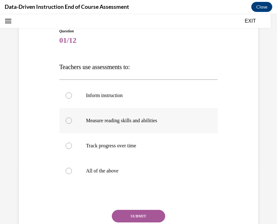
scroll to position [59, 0]
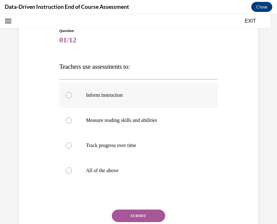
click at [137, 96] on p "Inform instruction" at bounding box center [144, 95] width 116 height 6
click at [72, 96] on input "Inform instruction" at bounding box center [69, 95] width 6 height 6
radio input "true"
click at [124, 166] on label "All of the above" at bounding box center [138, 170] width 158 height 25
click at [72, 167] on input "All of the above" at bounding box center [69, 170] width 6 height 6
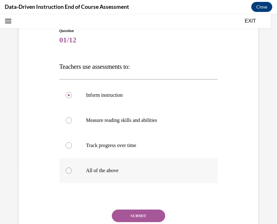
radio input "true"
click at [135, 212] on button "SUBMIT" at bounding box center [138, 215] width 53 height 13
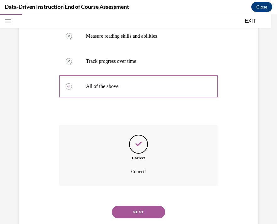
scroll to position [160, 0]
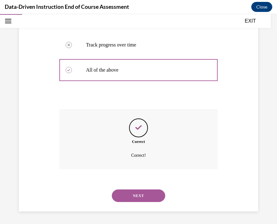
click at [134, 201] on button "NEXT" at bounding box center [138, 195] width 53 height 13
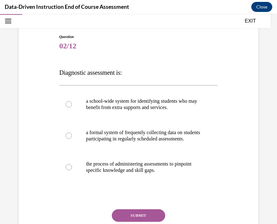
scroll to position [54, 0]
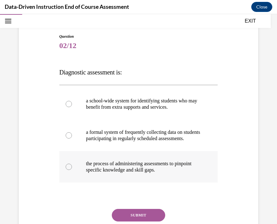
click at [193, 173] on p "the process of administering assessments to pinpoint specific knowledge and ski…" at bounding box center [144, 166] width 116 height 13
click at [72, 170] on input "the process of administering assessments to pinpoint specific knowledge and ski…" at bounding box center [69, 166] width 6 height 6
radio input "true"
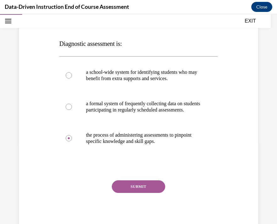
click at [148, 190] on button "SUBMIT" at bounding box center [138, 186] width 53 height 13
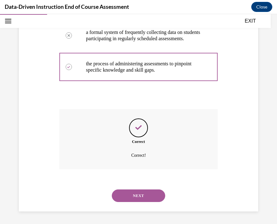
scroll to position [160, 0]
click at [139, 201] on button "NEXT" at bounding box center [138, 195] width 53 height 13
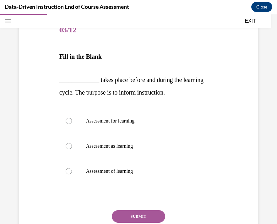
scroll to position [70, 0]
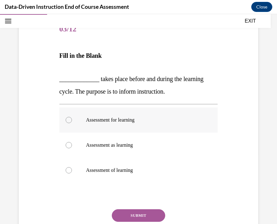
click at [153, 118] on p "Assessment for learning" at bounding box center [144, 120] width 116 height 6
click at [72, 118] on input "Assessment for learning" at bounding box center [69, 120] width 6 height 6
radio input "true"
click at [142, 215] on button "SUBMIT" at bounding box center [138, 215] width 53 height 13
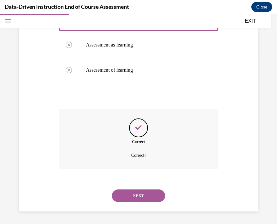
click at [139, 196] on button "NEXT" at bounding box center [138, 195] width 53 height 13
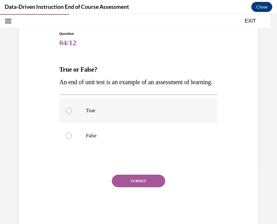
scroll to position [53, 0]
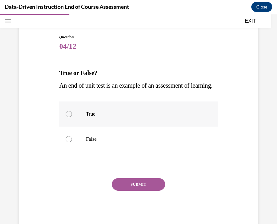
click at [122, 117] on p "True" at bounding box center [144, 114] width 116 height 6
click at [72, 117] on input "True" at bounding box center [69, 114] width 6 height 6
radio input "true"
click at [129, 190] on button "SUBMIT" at bounding box center [138, 184] width 53 height 13
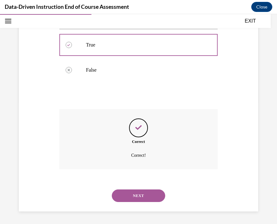
scroll to position [135, 0]
click at [133, 193] on button "NEXT" at bounding box center [138, 195] width 53 height 13
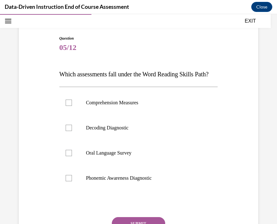
scroll to position [58, 0]
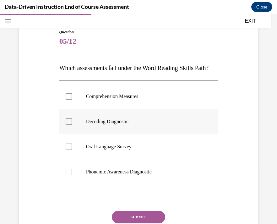
click at [151, 125] on p "Decoding Diagnostic" at bounding box center [144, 121] width 116 height 6
click at [72, 125] on input "Decoding Diagnostic" at bounding box center [69, 121] width 6 height 6
checkbox input "true"
click at [144, 184] on label "Phonemic Awareness Diagnostic" at bounding box center [138, 171] width 158 height 25
click at [72, 175] on input "Phonemic Awareness Diagnostic" at bounding box center [69, 171] width 6 height 6
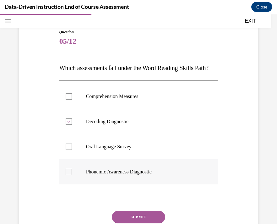
checkbox input "true"
click at [144, 150] on p "Oral Language Survey" at bounding box center [144, 146] width 116 height 6
click at [72, 150] on input "Oral Language Survey" at bounding box center [69, 146] width 6 height 6
checkbox input "true"
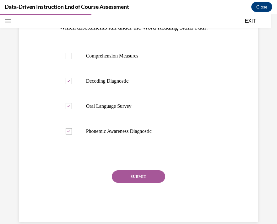
click at [139, 183] on button "SUBMIT" at bounding box center [138, 176] width 53 height 13
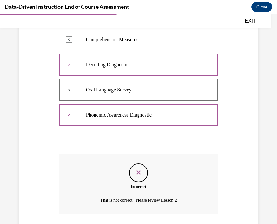
scroll to position [172, 0]
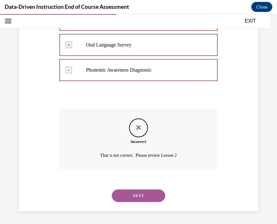
click at [134, 198] on button "NEXT" at bounding box center [138, 195] width 53 height 13
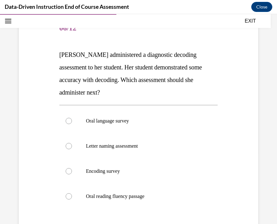
scroll to position [73, 0]
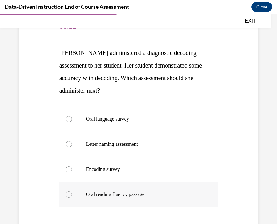
click at [129, 200] on label "Oral reading fluency passage" at bounding box center [138, 194] width 158 height 25
click at [72, 197] on input "Oral reading fluency passage" at bounding box center [69, 194] width 6 height 6
radio input "true"
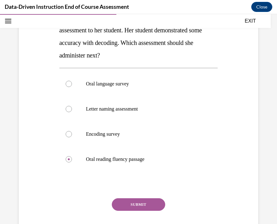
click at [130, 202] on button "SUBMIT" at bounding box center [138, 204] width 53 height 13
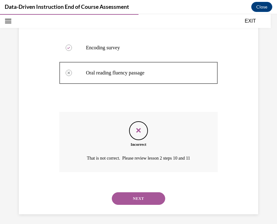
scroll to position [197, 0]
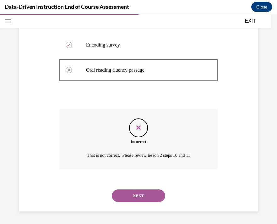
click at [141, 189] on div "NEXT" at bounding box center [138, 195] width 158 height 25
click at [142, 194] on button "NEXT" at bounding box center [138, 195] width 53 height 13
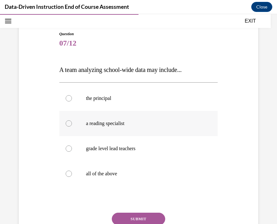
scroll to position [55, 0]
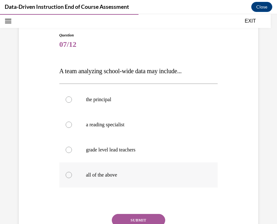
click at [139, 177] on p "all of the above" at bounding box center [144, 175] width 116 height 6
click at [72, 177] on input "all of the above" at bounding box center [69, 175] width 6 height 6
radio input "true"
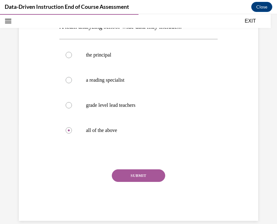
click at [139, 185] on div "SUBMIT" at bounding box center [138, 184] width 158 height 31
click at [139, 174] on button "SUBMIT" at bounding box center [138, 175] width 53 height 13
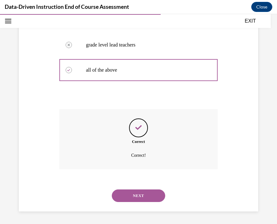
click at [135, 194] on button "NEXT" at bounding box center [138, 195] width 53 height 13
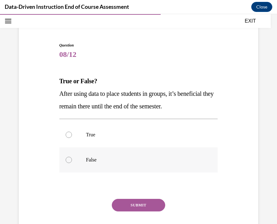
scroll to position [43, 0]
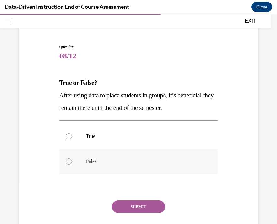
click at [132, 162] on p "False" at bounding box center [144, 161] width 116 height 6
click at [72, 162] on input "False" at bounding box center [69, 161] width 6 height 6
radio input "true"
click at [137, 205] on button "SUBMIT" at bounding box center [138, 206] width 53 height 13
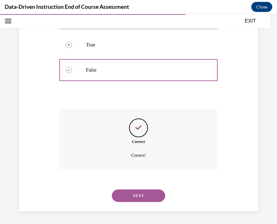
click at [136, 195] on button "NEXT" at bounding box center [138, 195] width 53 height 13
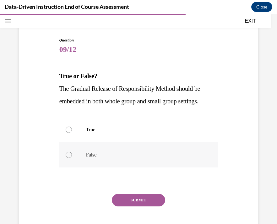
scroll to position [49, 0]
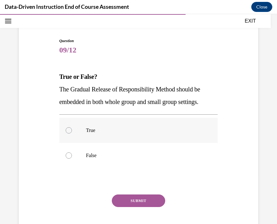
click at [154, 132] on p "True" at bounding box center [144, 130] width 116 height 6
click at [72, 132] on input "True" at bounding box center [69, 130] width 6 height 6
radio input "true"
click at [139, 196] on button "SUBMIT" at bounding box center [138, 200] width 53 height 13
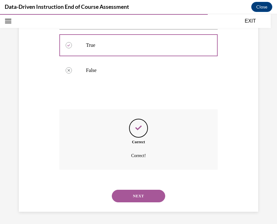
scroll to position [135, 0]
click at [134, 198] on button "NEXT" at bounding box center [138, 195] width 53 height 13
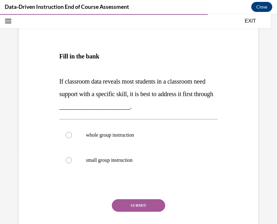
scroll to position [81, 0]
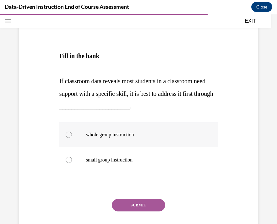
click at [143, 133] on p "whole group instruction" at bounding box center [144, 134] width 116 height 6
click at [72, 133] on input "whole group instruction" at bounding box center [69, 134] width 6 height 6
radio input "true"
click at [141, 205] on button "SUBMIT" at bounding box center [138, 205] width 53 height 13
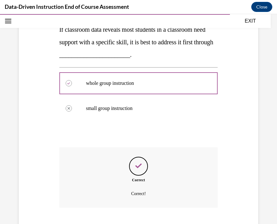
scroll to position [170, 0]
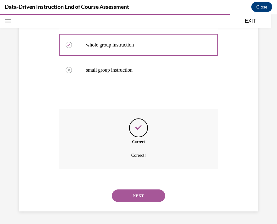
click at [139, 198] on button "NEXT" at bounding box center [138, 195] width 53 height 13
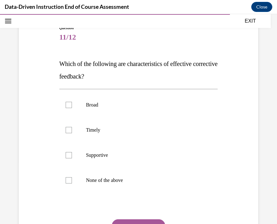
scroll to position [64, 0]
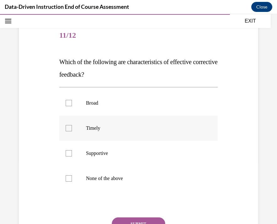
click at [134, 125] on p "Timely" at bounding box center [144, 128] width 116 height 6
click at [72, 125] on input "Timely" at bounding box center [69, 128] width 6 height 6
checkbox input "true"
click at [129, 147] on label "Supportive" at bounding box center [138, 153] width 158 height 25
click at [72, 150] on input "Supportive" at bounding box center [69, 153] width 6 height 6
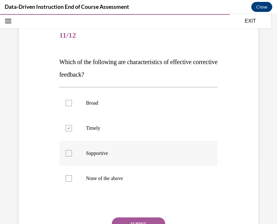
checkbox input "true"
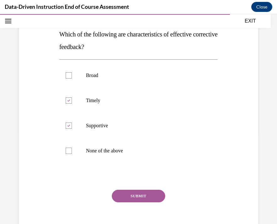
click at [130, 194] on button "SUBMIT" at bounding box center [138, 195] width 53 height 13
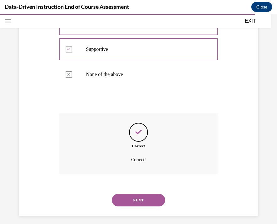
scroll to position [172, 0]
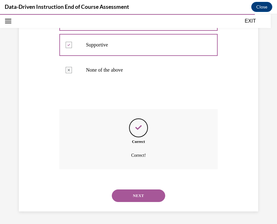
click at [135, 193] on button "NEXT" at bounding box center [138, 195] width 53 height 13
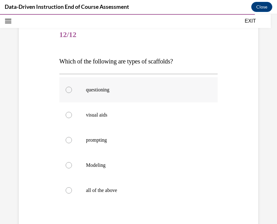
scroll to position [66, 0]
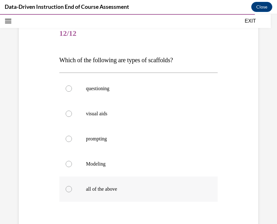
click at [128, 182] on label "all of the above" at bounding box center [138, 188] width 158 height 25
click at [72, 186] on input "all of the above" at bounding box center [69, 189] width 6 height 6
radio input "true"
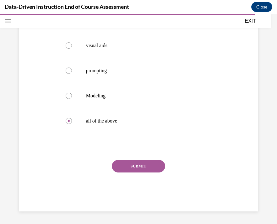
click at [132, 165] on button "SUBMIT" at bounding box center [138, 166] width 53 height 13
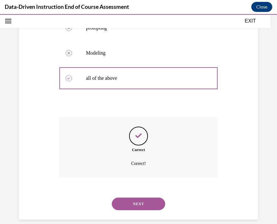
scroll to position [185, 0]
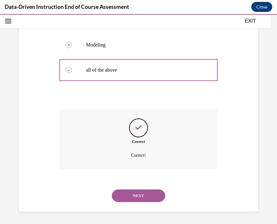
click at [134, 193] on button "NEXT" at bounding box center [138, 195] width 53 height 13
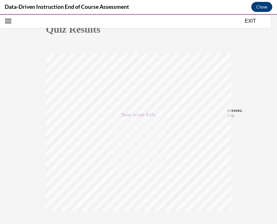
scroll to position [112, 0]
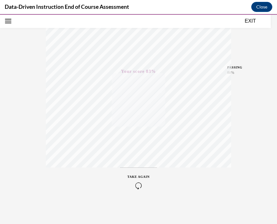
click at [246, 23] on button "EXIT" at bounding box center [250, 21] width 38 height 8
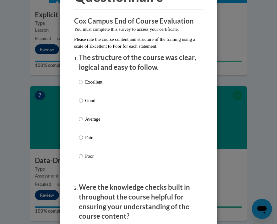
scroll to position [0, 0]
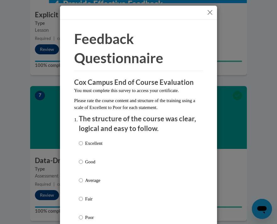
click at [212, 11] on button "Close" at bounding box center [210, 12] width 8 height 8
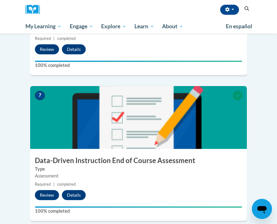
scroll to position [999, 0]
